Goal: Task Accomplishment & Management: Manage account settings

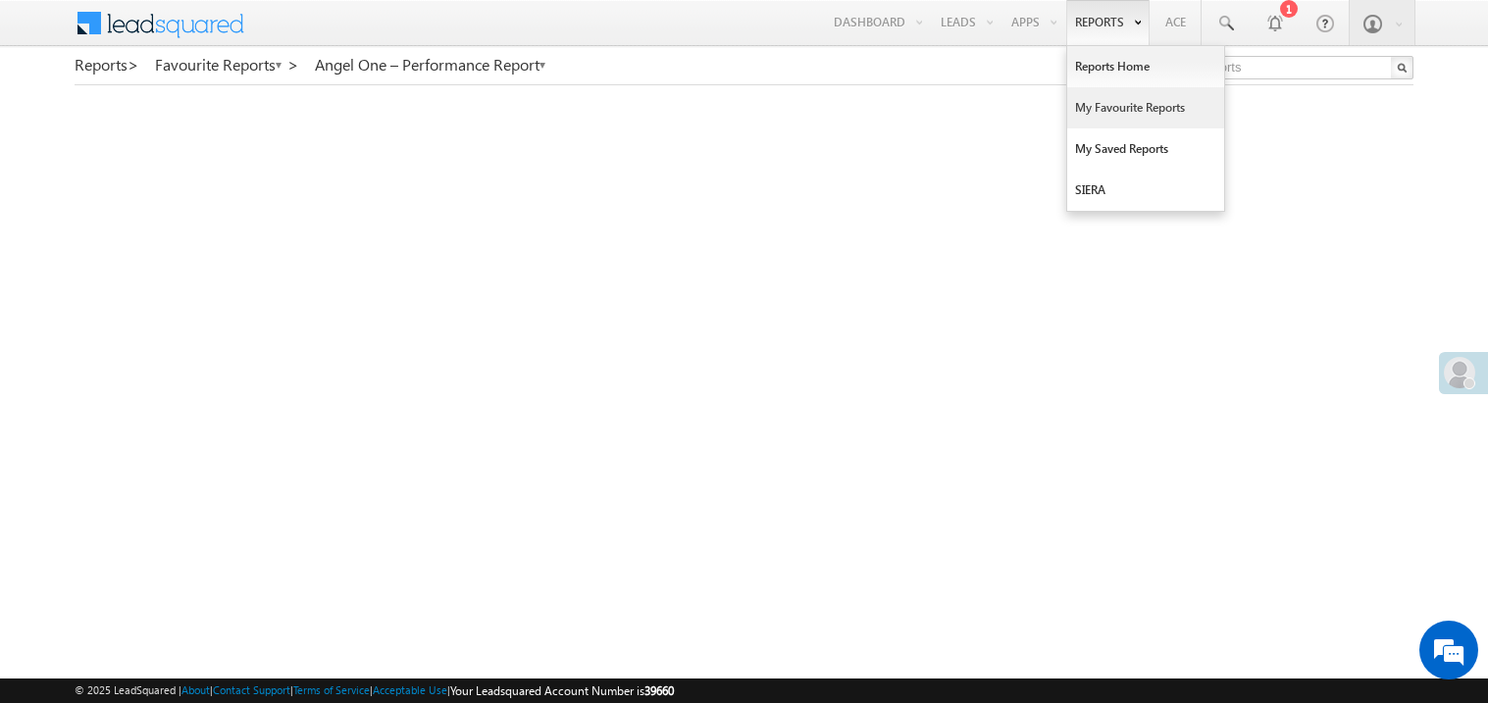
click at [1112, 107] on link "My Favourite Reports" at bounding box center [1145, 107] width 157 height 41
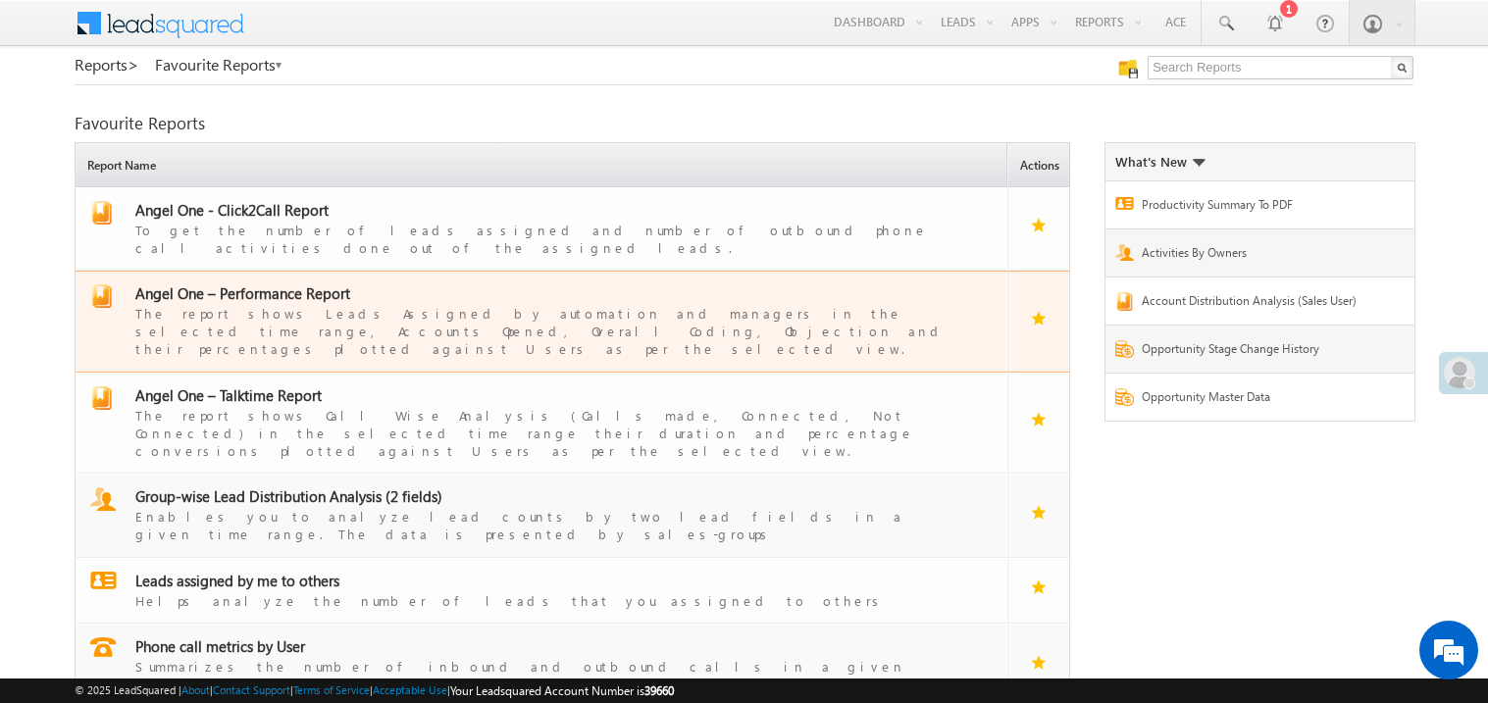
click at [258, 303] on div "The report shows Leads Assigned by automation and managers in the selected time…" at bounding box center [553, 330] width 836 height 55
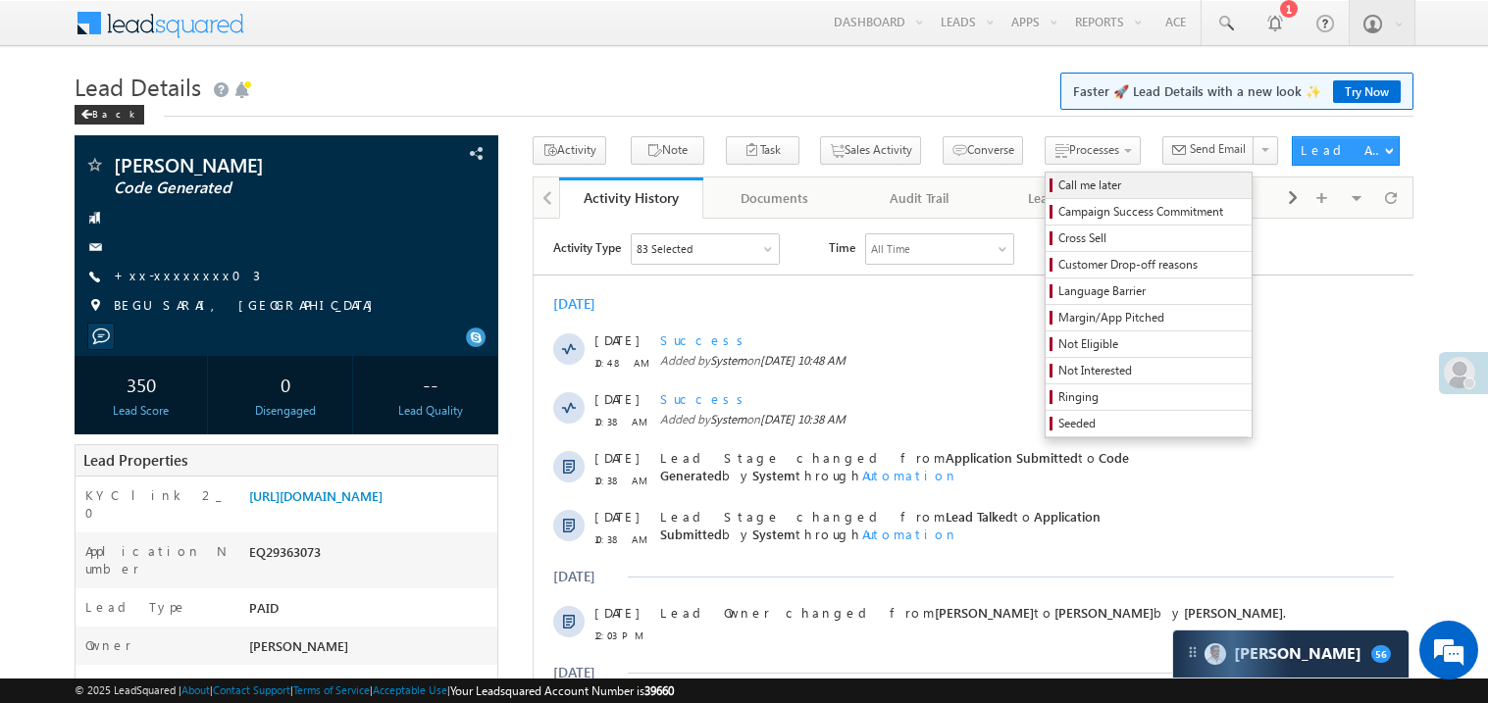
click at [1058, 187] on span "Call me later" at bounding box center [1151, 186] width 186 height 18
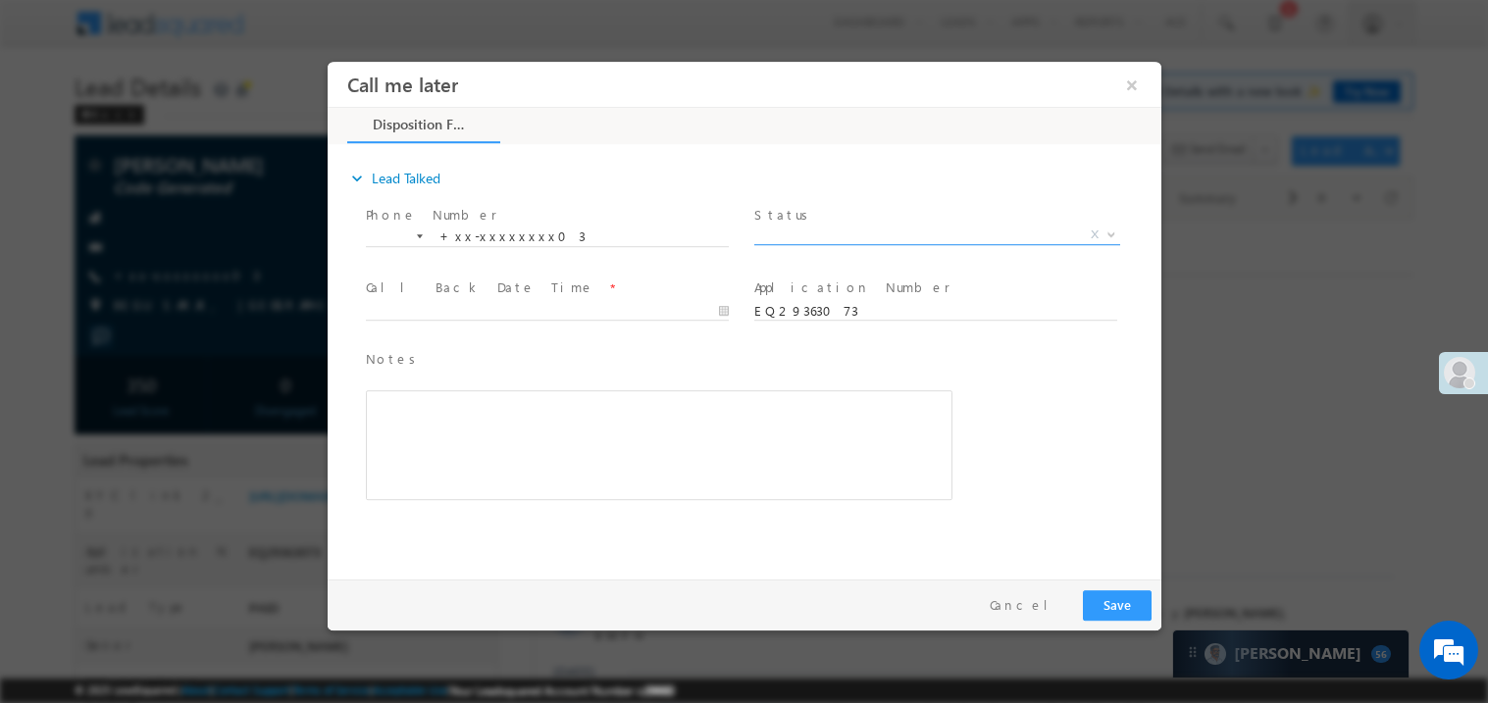
click at [799, 229] on span "X" at bounding box center [936, 235] width 366 height 20
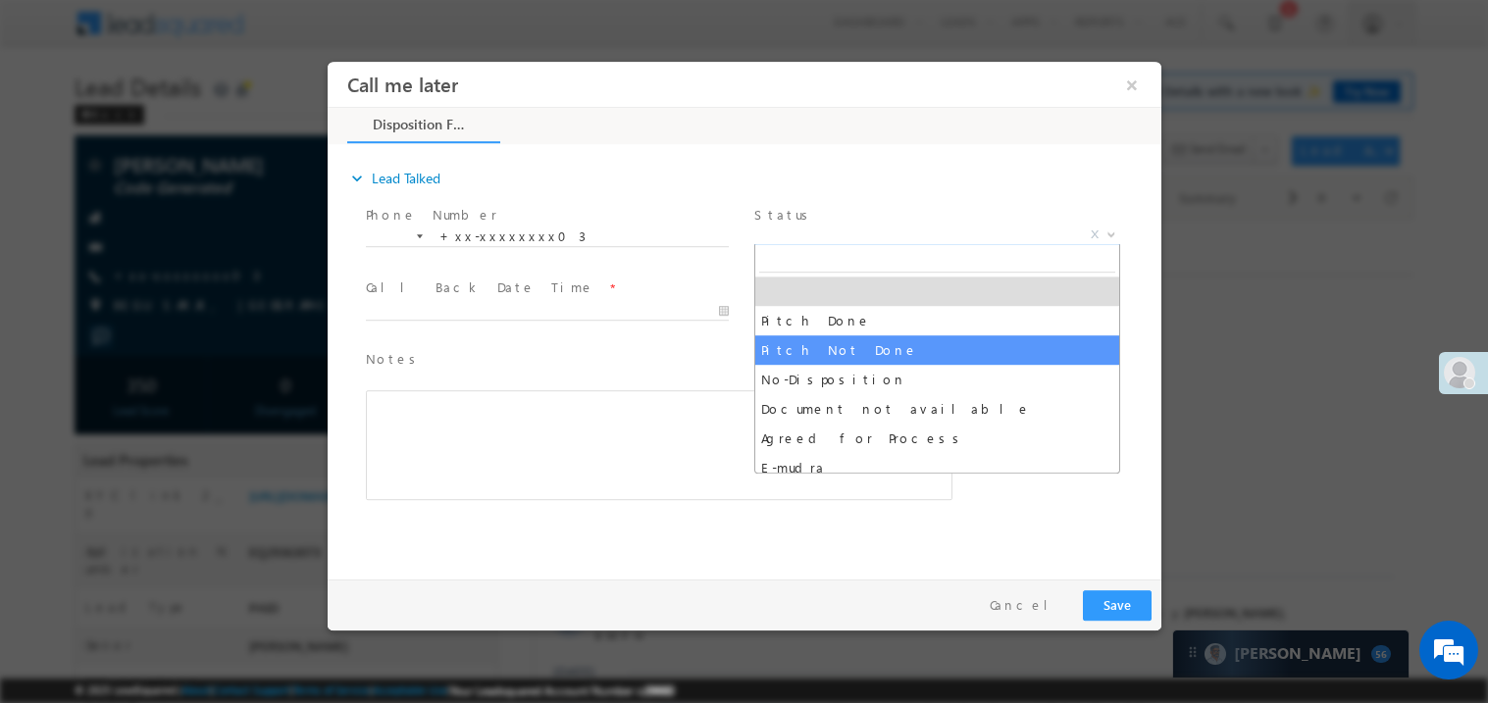
select select "Pitch Not Done"
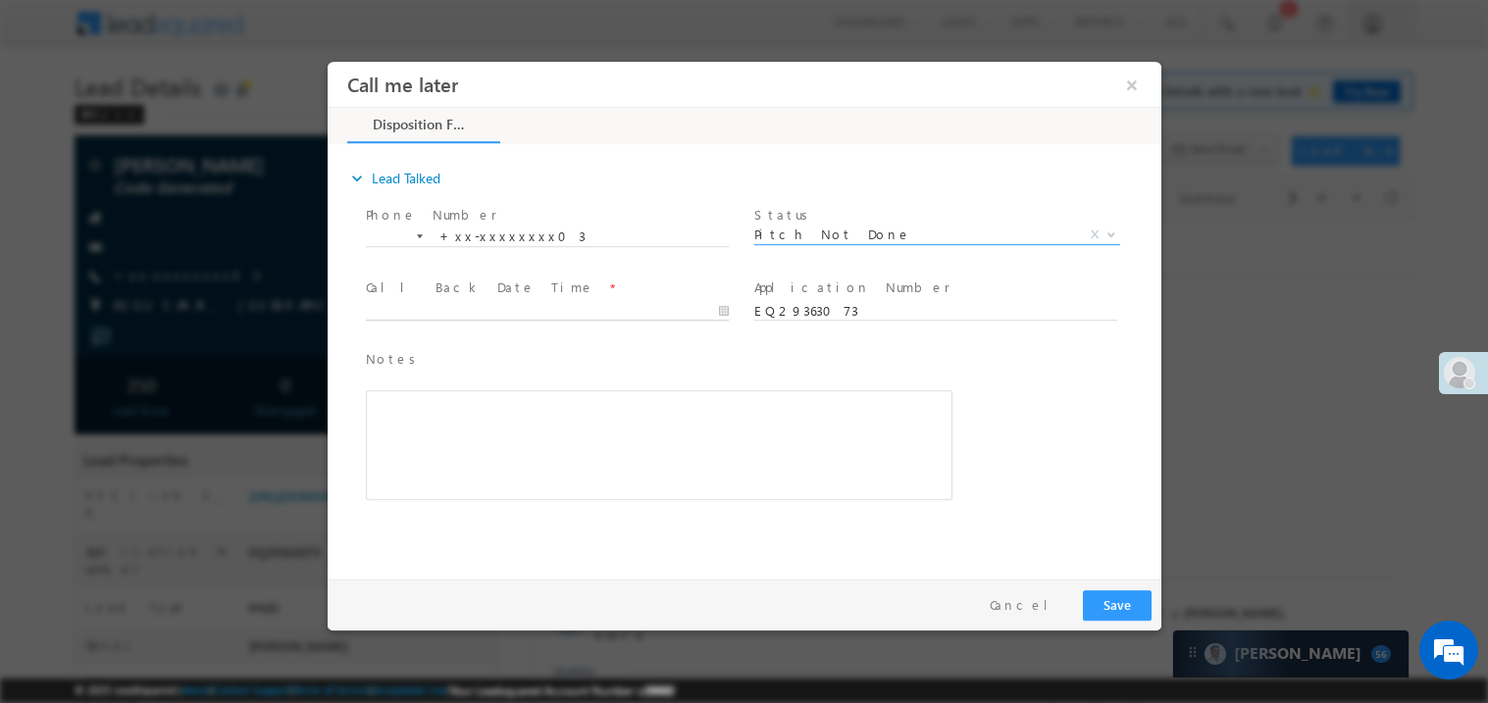
click at [419, 315] on body "Call me later ×" at bounding box center [744, 315] width 834 height 509
type input "[DATE] 11:08 AM"
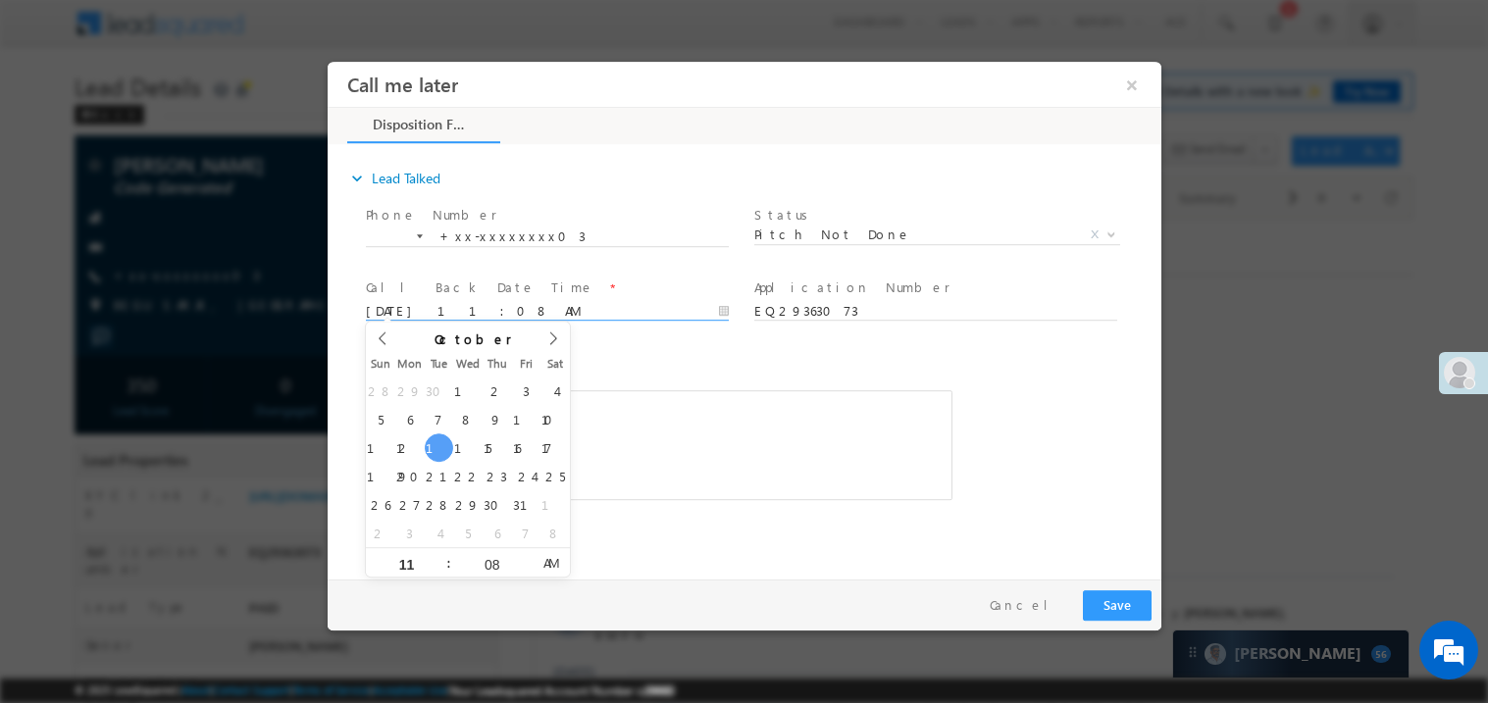
click at [636, 404] on div "Rich Text Editor, 40788eee-0fb2-11ec-a811-0adc8a9d82c2__tab1__section1__Notes__…" at bounding box center [658, 444] width 586 height 110
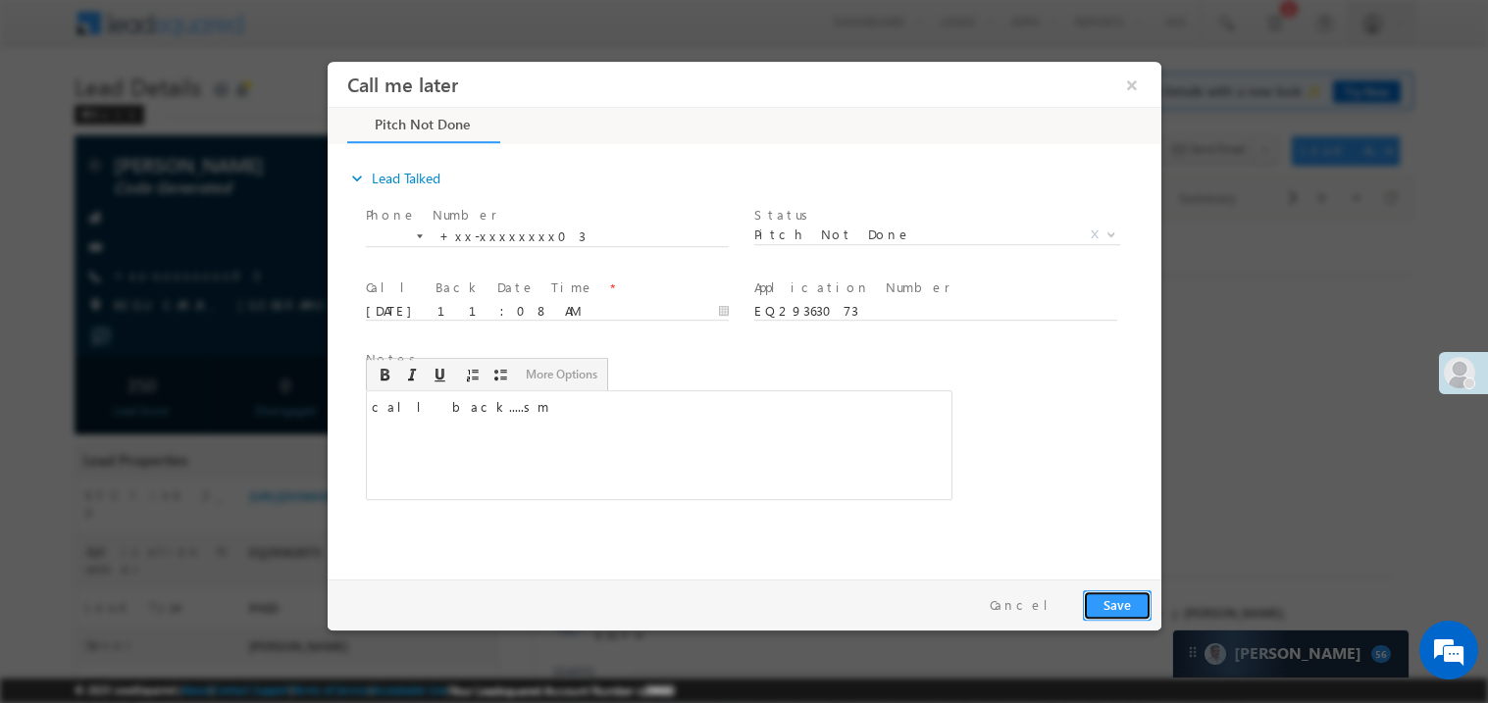
click at [1097, 610] on button "Save" at bounding box center [1116, 604] width 69 height 30
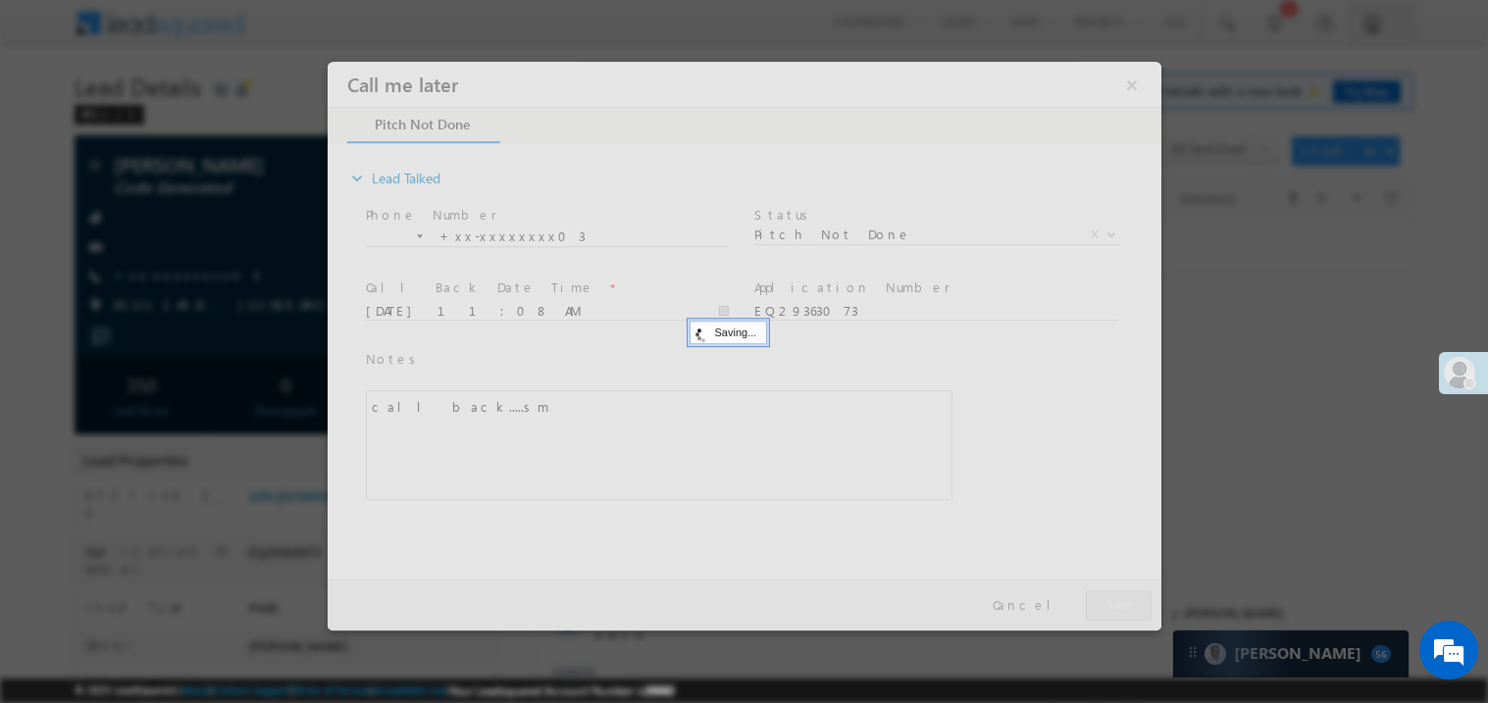
click at [1097, 610] on div at bounding box center [744, 345] width 834 height 569
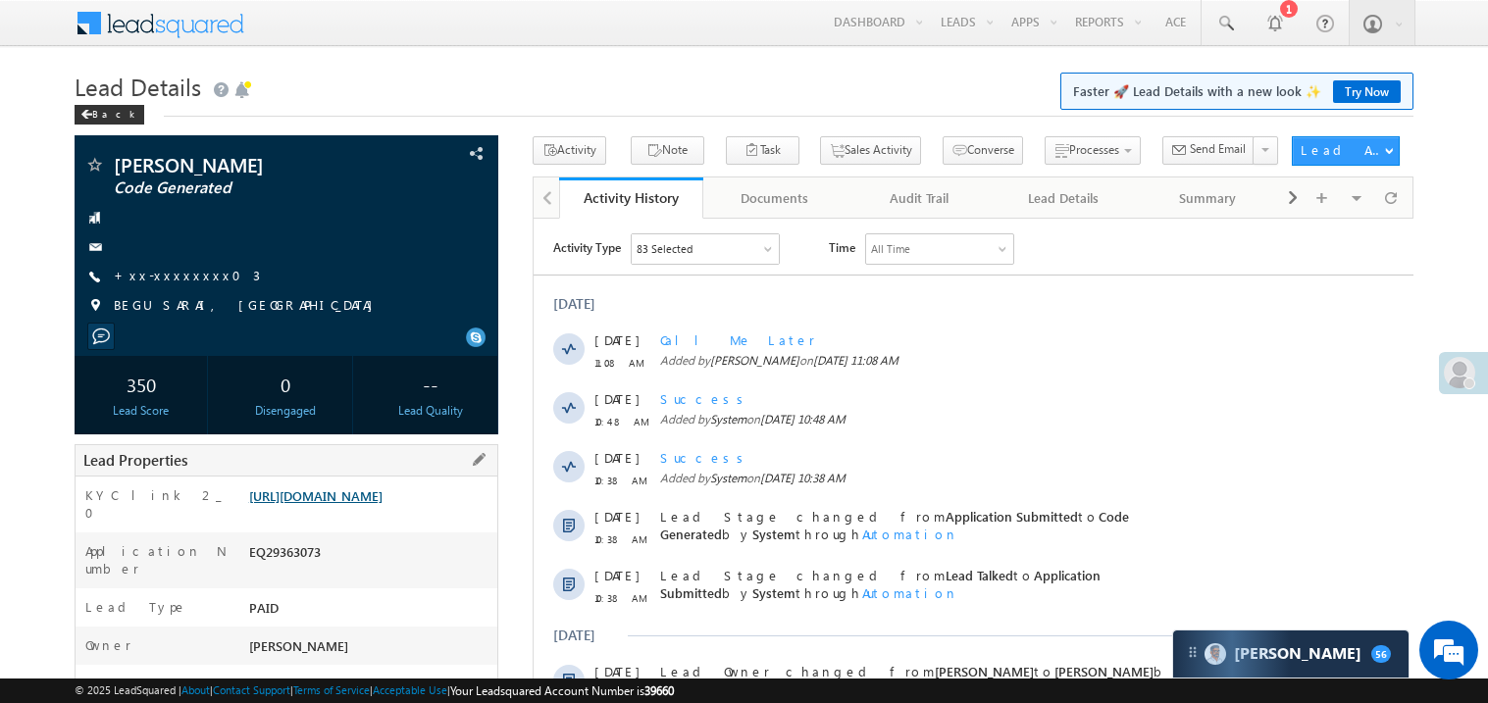
click at [350, 503] on link "[URL][DOMAIN_NAME]" at bounding box center [315, 495] width 133 height 17
click at [362, 504] on link "[URL][DOMAIN_NAME]" at bounding box center [315, 495] width 133 height 17
